Goal: Task Accomplishment & Management: Use online tool/utility

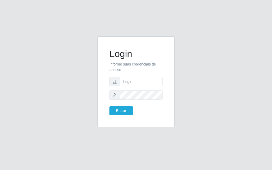
click at [148, 88] on form "Login Informe suas credenciais de acesso Entrar" at bounding box center [136, 81] width 53 height 67
click at [147, 85] on input "text" at bounding box center [141, 81] width 43 height 9
type input "[PERSON_NAME]@[PERSON_NAME]"
click at [110, 106] on button "Entrar" at bounding box center [121, 110] width 23 height 9
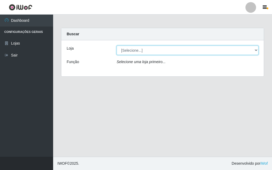
click at [255, 49] on select "[Selecione...] Divino Fogão" at bounding box center [188, 50] width 142 height 9
select select "499"
click at [117, 46] on select "[Selecione...] Divino Fogão" at bounding box center [188, 50] width 142 height 9
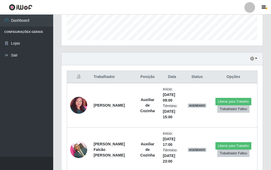
scroll to position [141, 0]
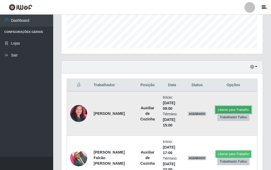
click at [222, 106] on button "Liberar para Trabalho" at bounding box center [233, 109] width 36 height 7
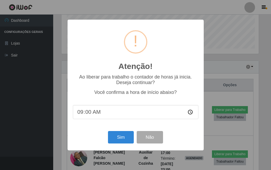
scroll to position [110, 199]
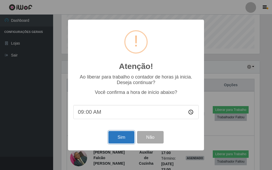
click at [118, 111] on button "Sim" at bounding box center [121, 137] width 26 height 12
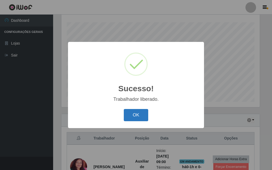
click at [135, 111] on button "OK" at bounding box center [136, 115] width 25 height 12
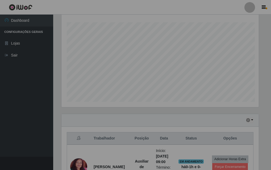
scroll to position [110, 201]
